Goal: Find specific page/section: Find specific page/section

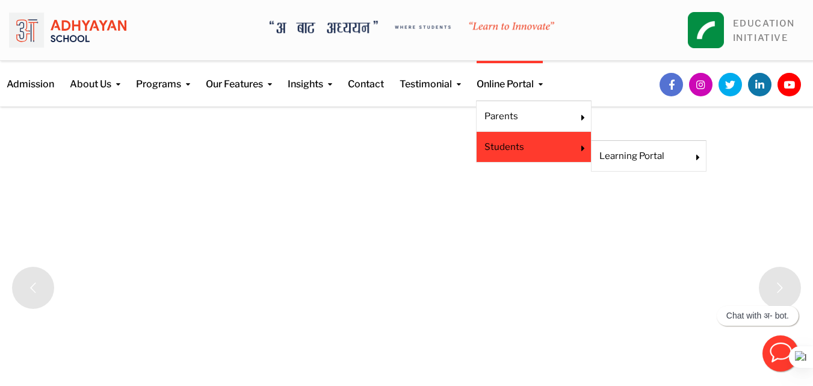
click at [514, 146] on link "Students" at bounding box center [525, 146] width 82 height 13
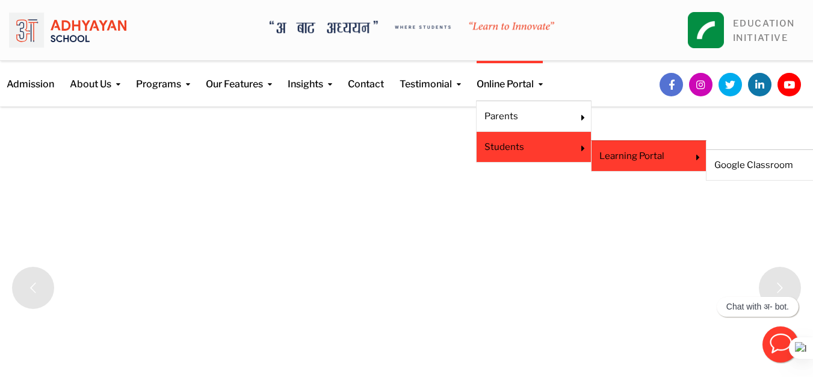
click at [639, 156] on link "Learning Portal" at bounding box center [640, 155] width 82 height 13
click at [693, 156] on li "Learning Portal Google Classroom" at bounding box center [648, 155] width 115 height 31
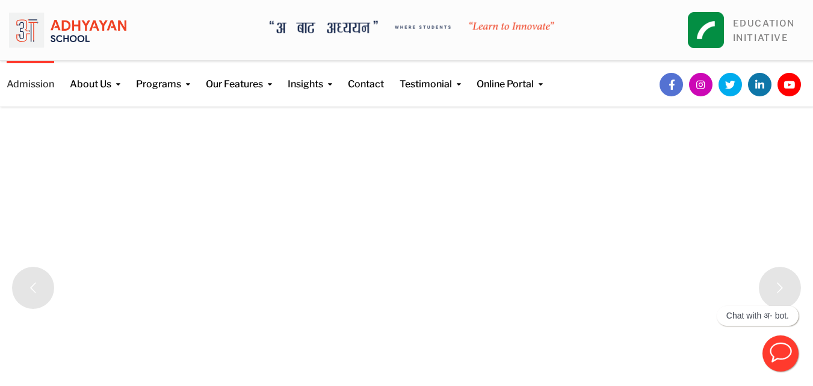
click at [25, 86] on link "Admission" at bounding box center [31, 76] width 48 height 31
click at [156, 84] on link "Programs" at bounding box center [163, 76] width 54 height 31
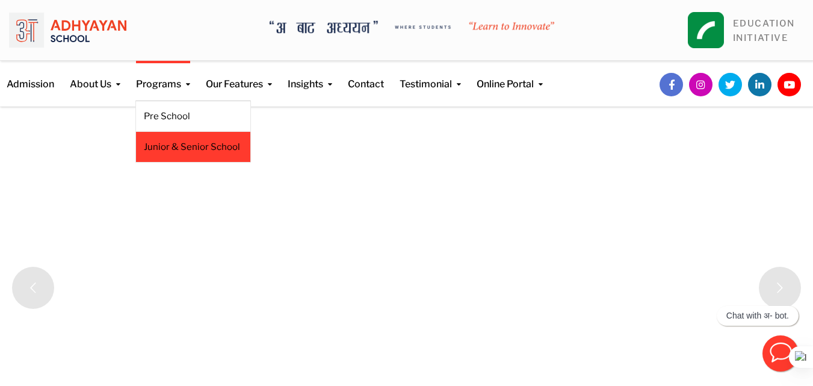
click at [171, 136] on li "Junior & Senior School" at bounding box center [192, 147] width 115 height 31
